Goal: Task Accomplishment & Management: Use online tool/utility

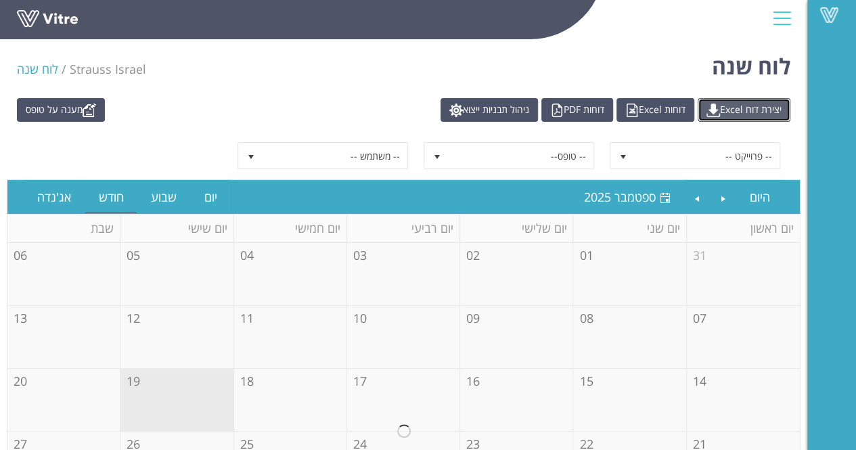
click at [738, 105] on link "יצירת דוח Excel" at bounding box center [744, 110] width 93 height 24
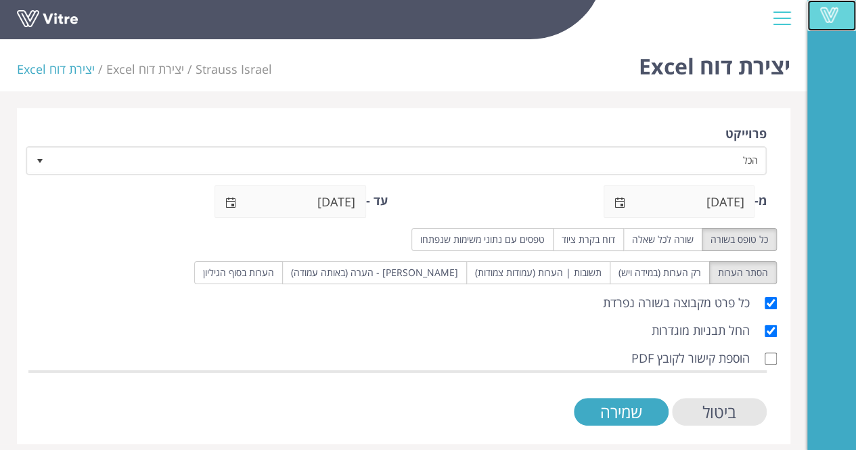
click at [825, 16] on span at bounding box center [829, 15] width 34 height 16
